Goal: Answer question/provide support

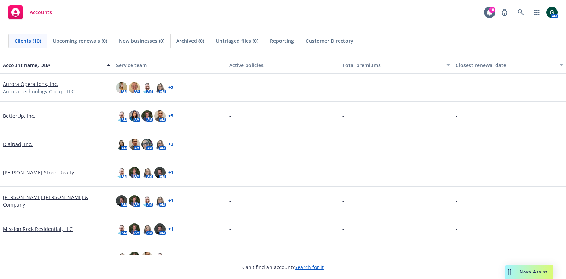
click at [520, 270] on span "Nova Assist" at bounding box center [534, 272] width 28 height 6
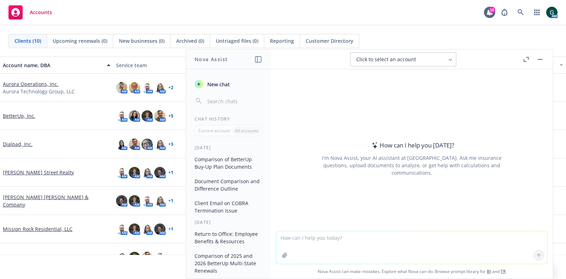
click at [305, 244] on textarea at bounding box center [411, 248] width 271 height 33
paste textarea "we can add to the guide so it's clear to employees that they need to remain in …"
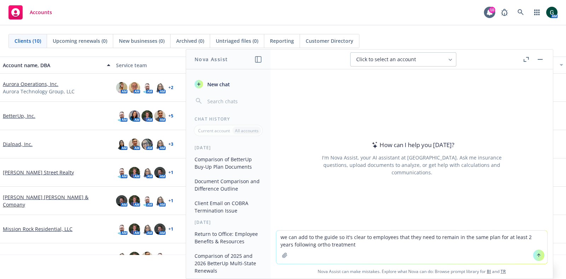
click at [320, 237] on textarea "we can add to the guide so it's clear to employees that they need to remain in …" at bounding box center [411, 247] width 271 height 33
click at [382, 244] on textarea "we can add to the benefit guide guide so it's clear to employees that they need…" at bounding box center [411, 247] width 271 height 33
paste textarea "Delta standard for Ortho payments are made in two installments. 1st payment – b…"
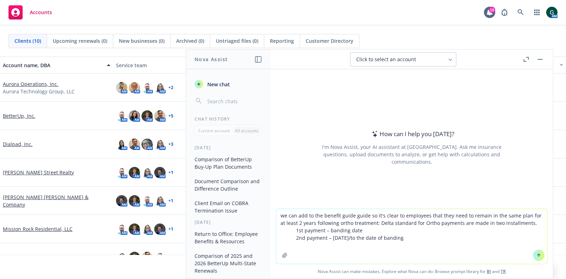
click at [366, 222] on textarea "we can add to the benefit guide guide so it's clear to employees that they need…" at bounding box center [411, 236] width 271 height 55
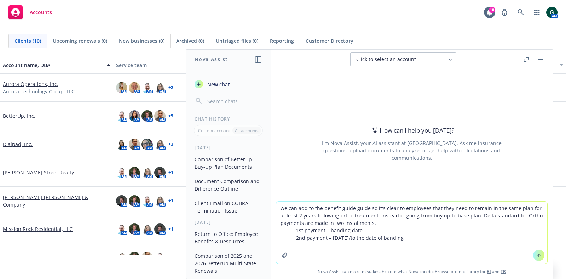
type textarea "we can add to the benefit guide guide so it's clear to employees that they need…"
click at [533, 254] on button at bounding box center [538, 255] width 11 height 11
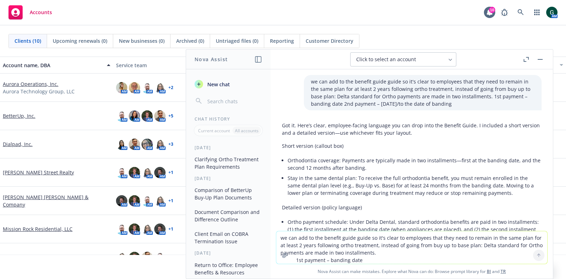
scroll to position [44, 0]
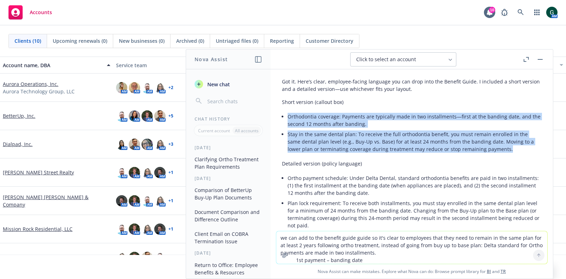
drag, startPoint x: 510, startPoint y: 148, endPoint x: 287, endPoint y: 115, distance: 225.4
click at [287, 115] on div "Got it. Here’s clear, employee-facing language you can drop into the Benefit Gu…" at bounding box center [412, 255] width 260 height 360
copy ul "Orthodontia coverage: Payments are typically made in two installments—first at …"
